Goal: Information Seeking & Learning: Learn about a topic

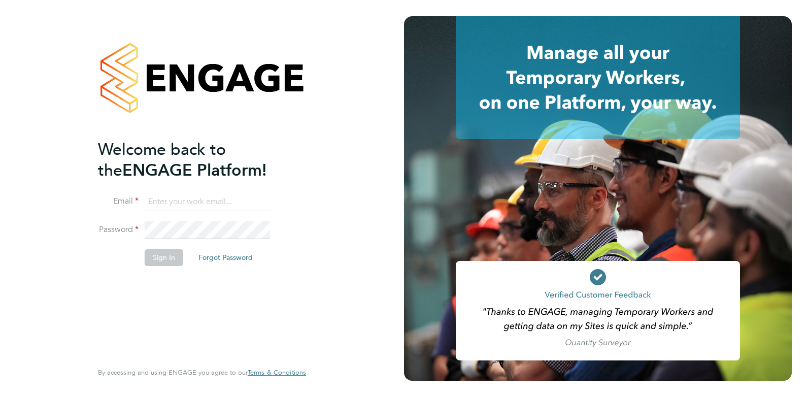
click at [201, 200] on input at bounding box center [207, 202] width 125 height 18
type input "[PERSON_NAME][EMAIL_ADDRESS][DOMAIN_NAME]"
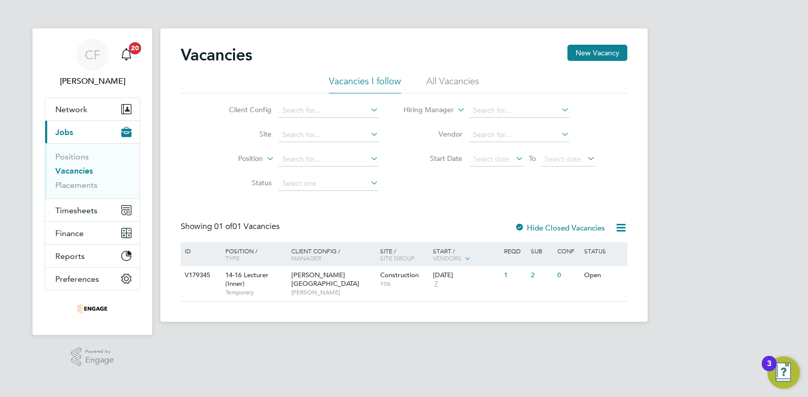
click at [442, 78] on li "All Vacancies" at bounding box center [452, 84] width 53 height 18
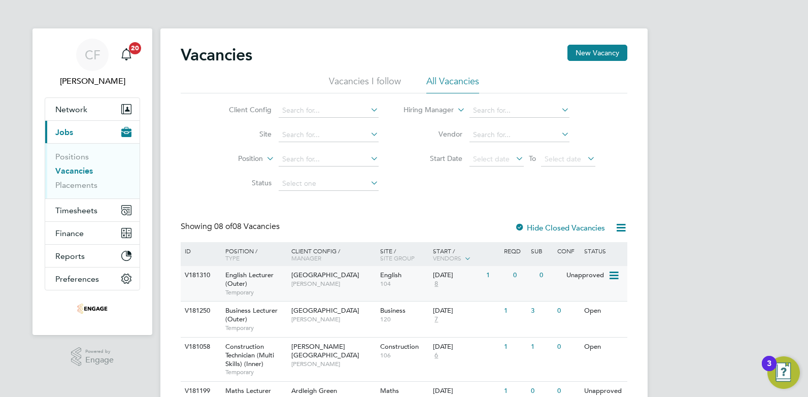
click at [324, 282] on span "[PERSON_NAME]" at bounding box center [333, 283] width 84 height 8
click at [75, 169] on link "Vacancies" at bounding box center [74, 171] width 38 height 10
click at [519, 226] on div at bounding box center [519, 228] width 10 height 10
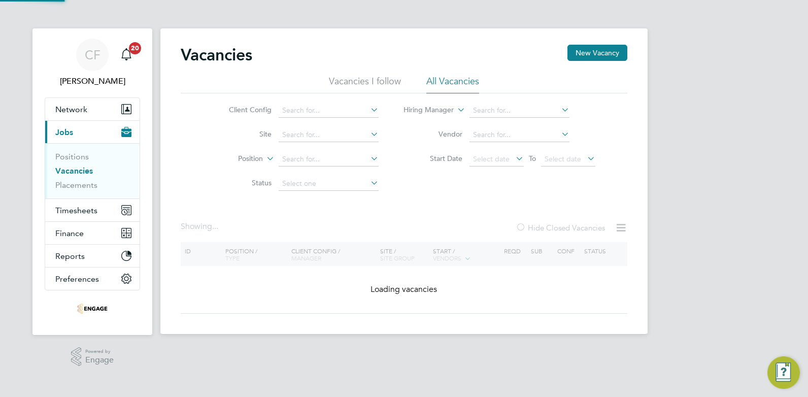
click at [519, 226] on div at bounding box center [520, 228] width 10 height 10
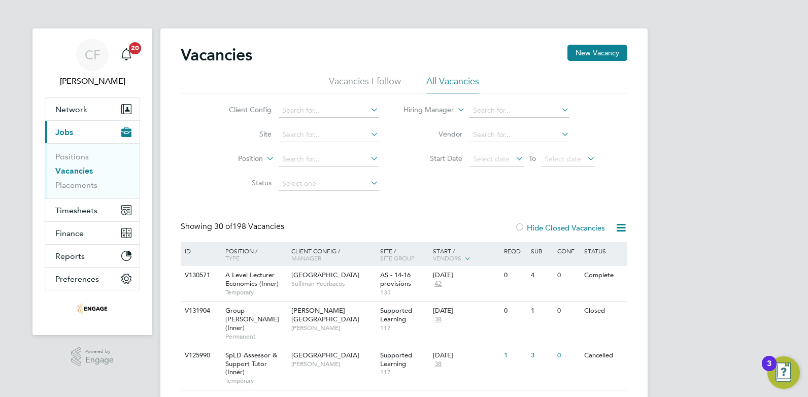
click at [519, 226] on div at bounding box center [519, 228] width 10 height 10
